Goal: Information Seeking & Learning: Check status

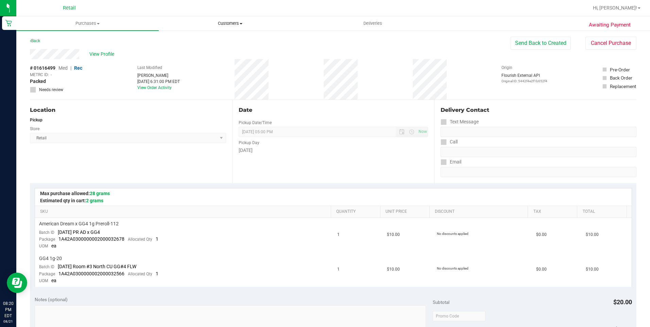
click at [243, 21] on span "Customers" at bounding box center [230, 23] width 142 height 6
click at [209, 38] on li "All customers" at bounding box center [230, 41] width 142 height 8
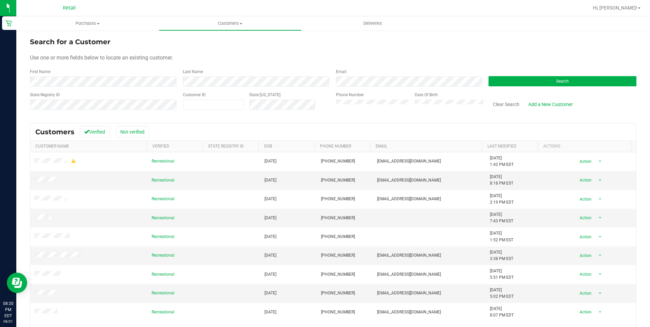
click at [44, 75] on div "First Name" at bounding box center [104, 78] width 148 height 18
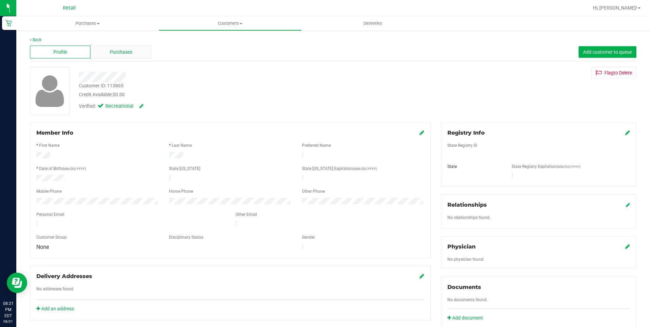
click at [116, 55] on span "Purchases" at bounding box center [121, 52] width 22 height 7
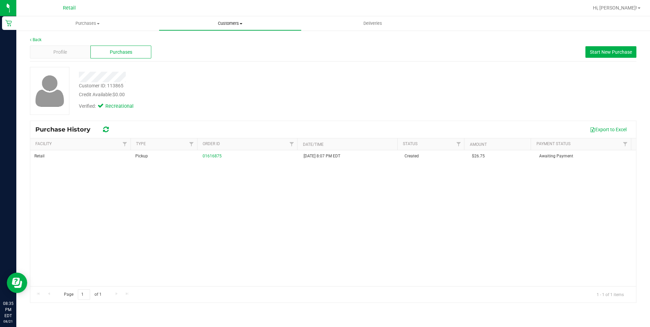
click at [230, 22] on span "Customers" at bounding box center [230, 23] width 142 height 6
click at [223, 37] on li "All customers" at bounding box center [230, 41] width 142 height 8
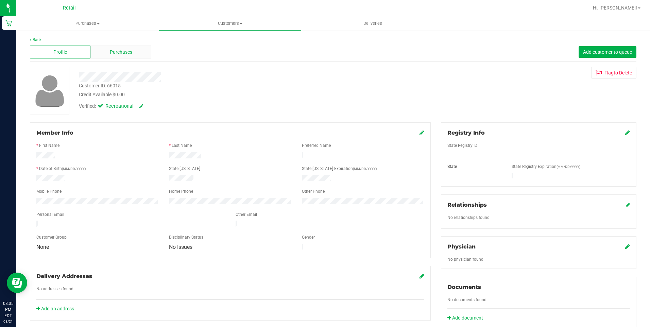
click at [139, 52] on div "Purchases" at bounding box center [120, 52] width 61 height 13
click at [113, 53] on span "Purchases" at bounding box center [121, 52] width 22 height 7
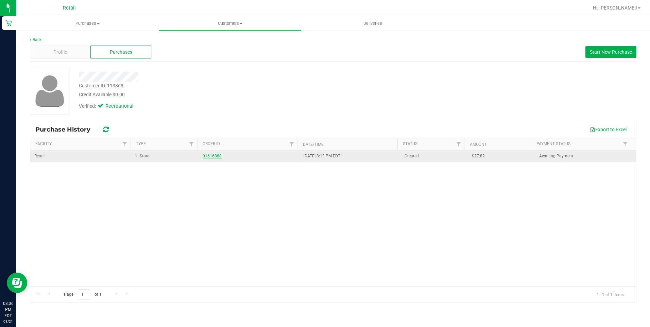
click at [212, 154] on link "01616888" at bounding box center [212, 156] width 19 height 5
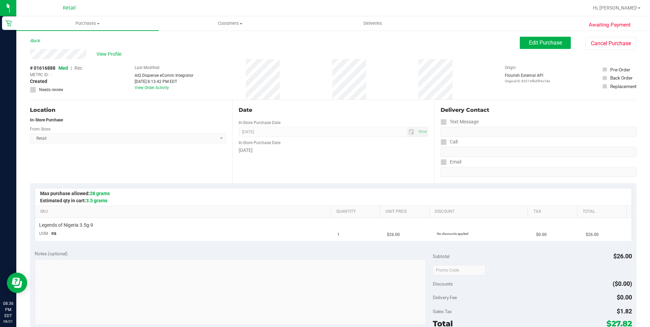
click at [39, 38] on div "Back" at bounding box center [35, 41] width 10 height 8
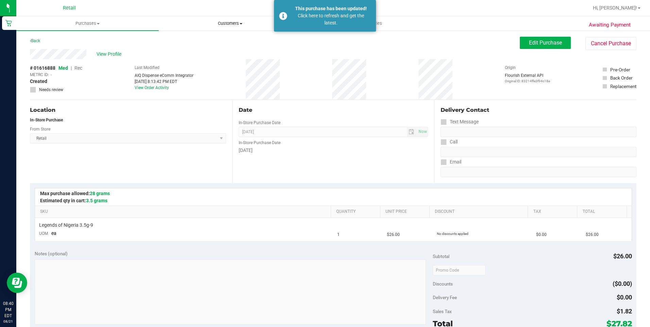
click at [229, 24] on span "Customers" at bounding box center [230, 23] width 142 height 6
click at [218, 39] on li "All customers" at bounding box center [230, 41] width 142 height 8
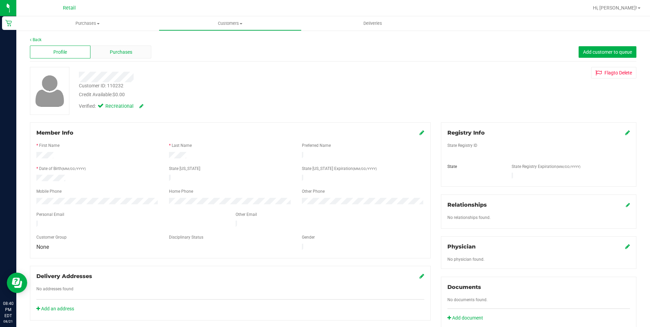
click at [116, 51] on span "Purchases" at bounding box center [121, 52] width 22 height 7
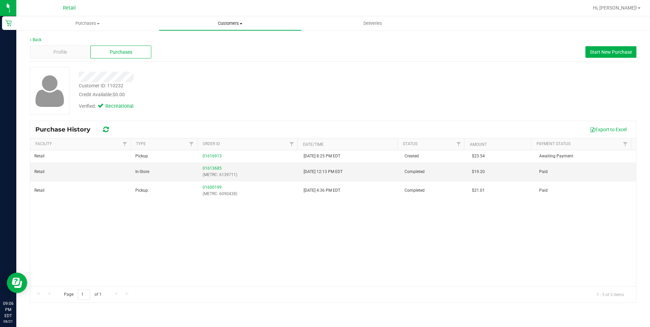
click at [237, 20] on uib-tab-heading "Customers All customers Add a new customer All physicians" at bounding box center [230, 24] width 142 height 14
click at [212, 40] on li "All customers" at bounding box center [230, 41] width 142 height 8
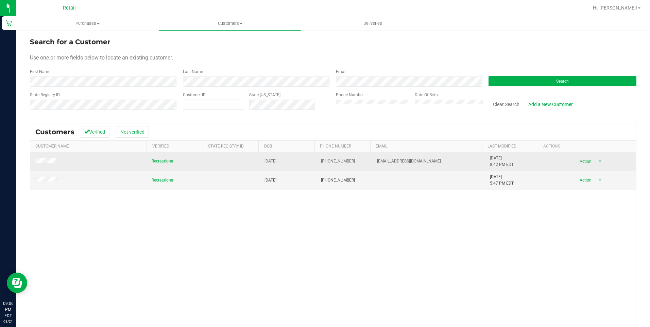
click at [46, 164] on span at bounding box center [45, 161] width 23 height 7
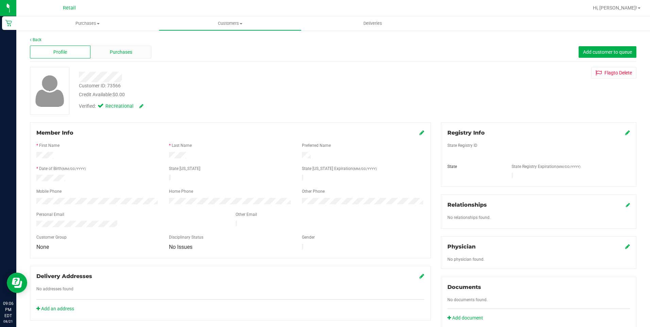
click at [131, 55] on span "Purchases" at bounding box center [121, 52] width 22 height 7
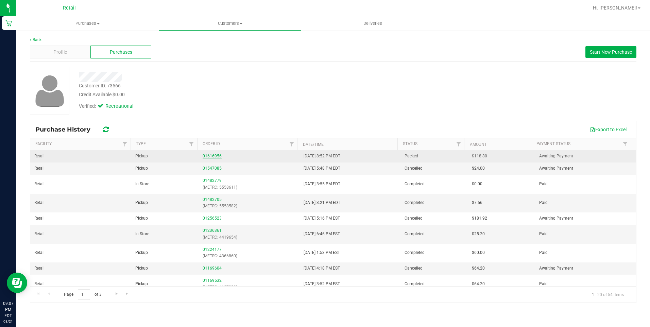
click at [211, 155] on link "01616956" at bounding box center [212, 156] width 19 height 5
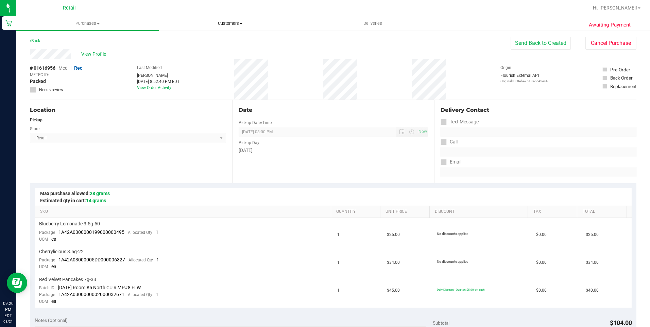
click at [237, 20] on span "Customers" at bounding box center [230, 23] width 142 height 6
click at [181, 41] on span "All customers" at bounding box center [183, 41] width 49 height 6
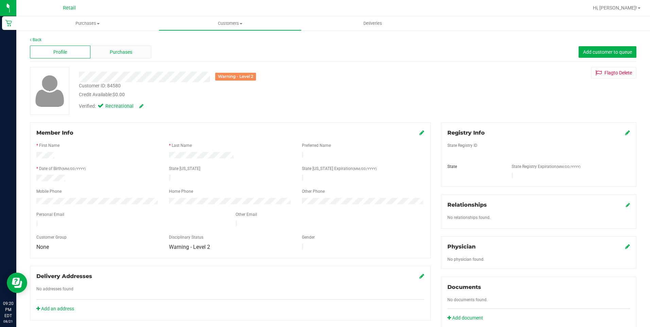
click at [117, 56] on div "Purchases" at bounding box center [120, 52] width 61 height 13
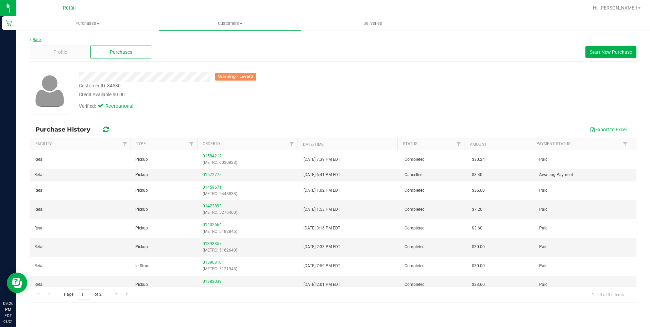
click at [36, 38] on link "Back" at bounding box center [36, 39] width 12 height 5
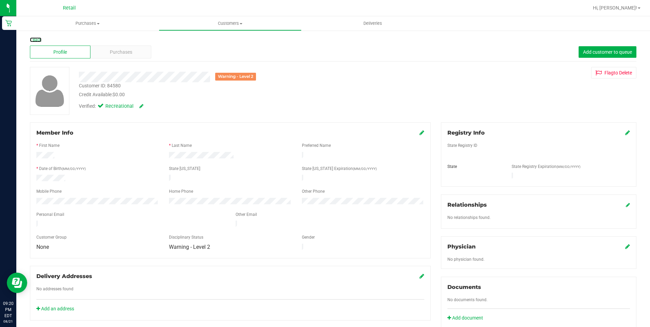
click at [36, 38] on link "Back" at bounding box center [36, 39] width 12 height 5
click at [113, 54] on span "Purchases" at bounding box center [121, 52] width 22 height 7
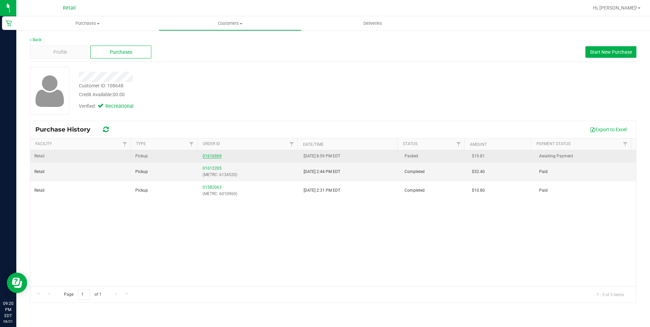
click at [211, 154] on link "01616969" at bounding box center [212, 156] width 19 height 5
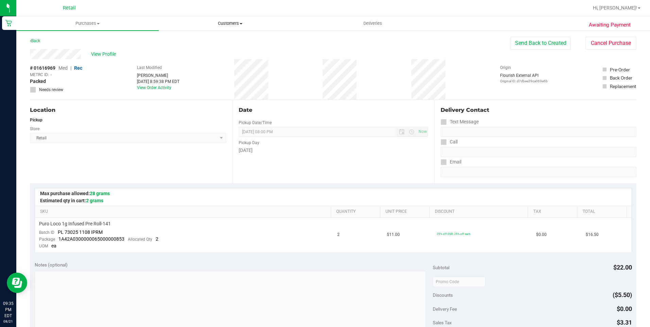
click at [233, 24] on span "Customers" at bounding box center [230, 23] width 142 height 6
click at [198, 39] on span "All customers" at bounding box center [183, 41] width 49 height 6
